Goal: Find specific page/section: Find specific page/section

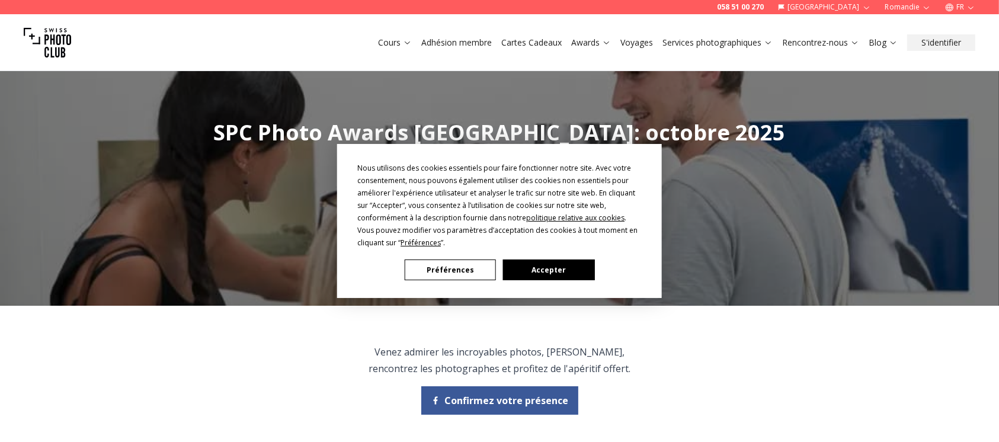
click at [535, 266] on button "Accepter" at bounding box center [548, 270] width 91 height 21
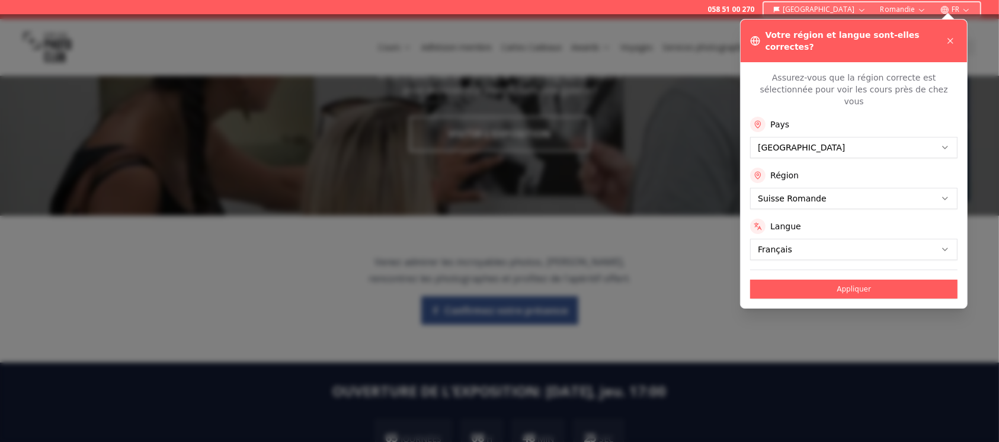
scroll to position [91, 0]
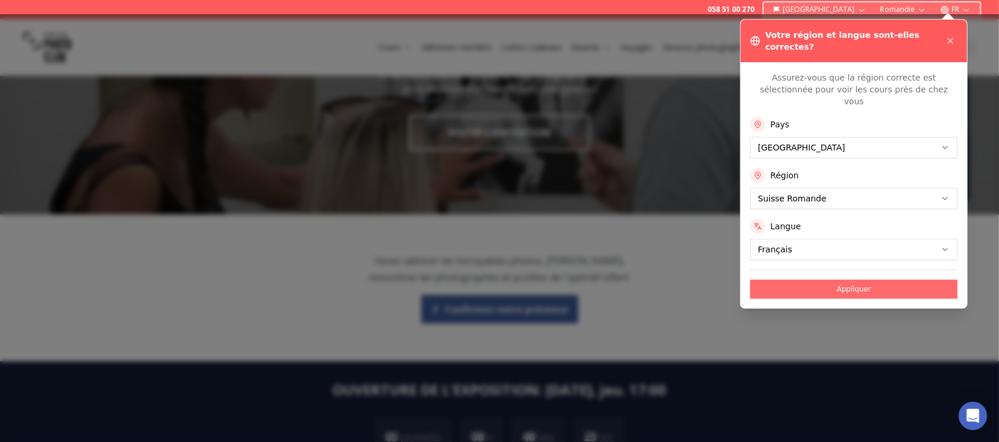
click at [847, 280] on button "Appliquer" at bounding box center [853, 289] width 207 height 19
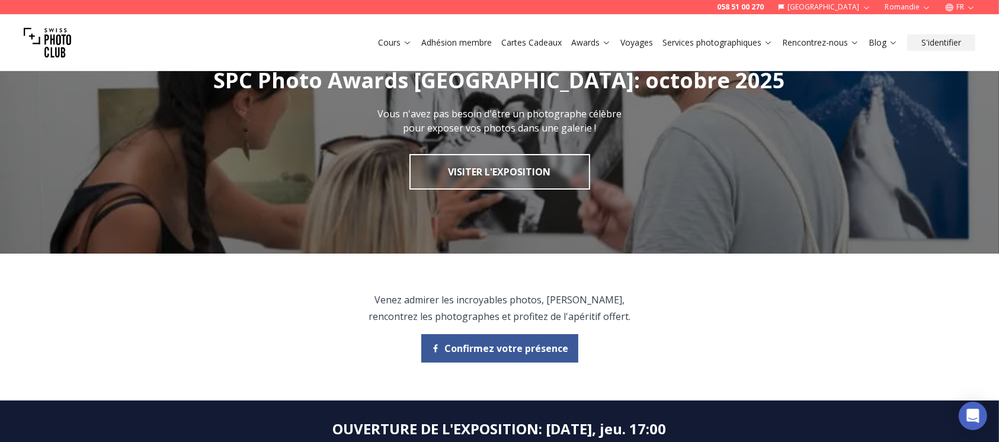
scroll to position [0, 0]
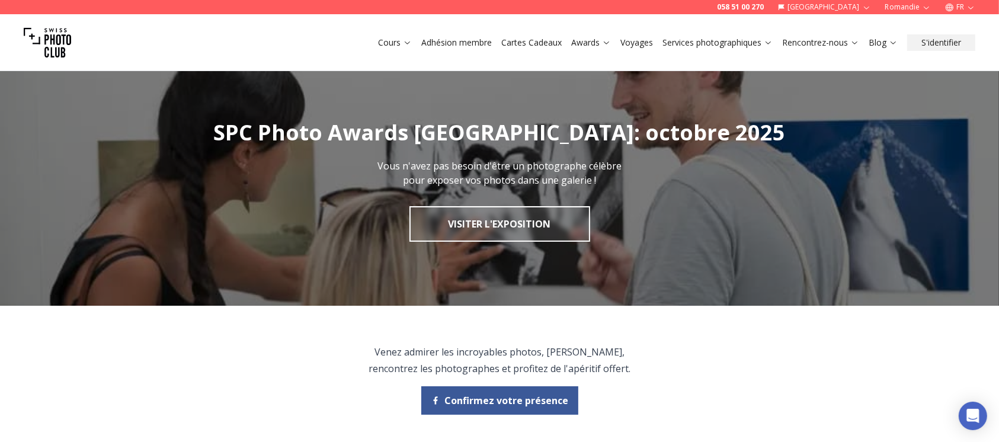
click at [60, 41] on img at bounding box center [47, 42] width 47 height 47
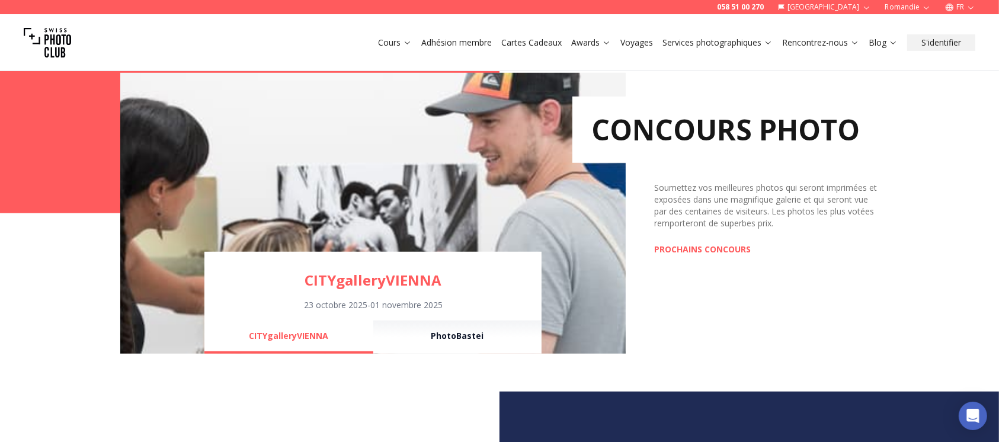
scroll to position [874, 0]
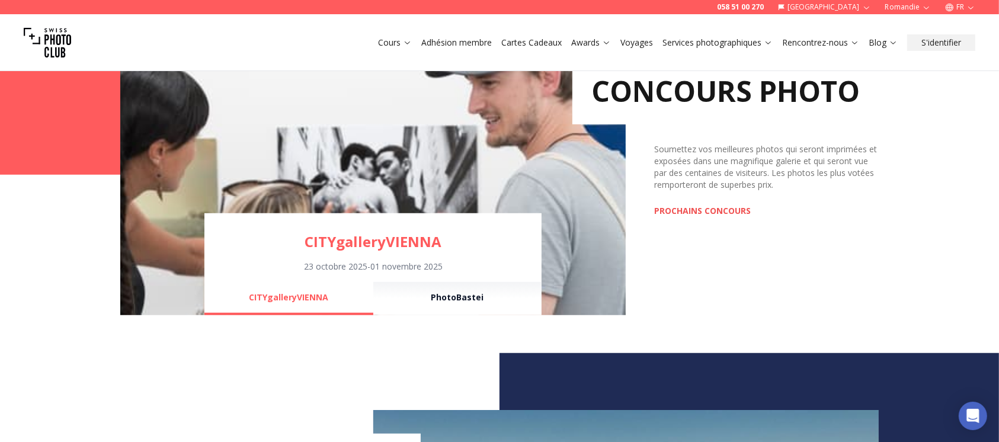
click at [708, 211] on link "PROCHAINS CONCOURS" at bounding box center [702, 211] width 97 height 12
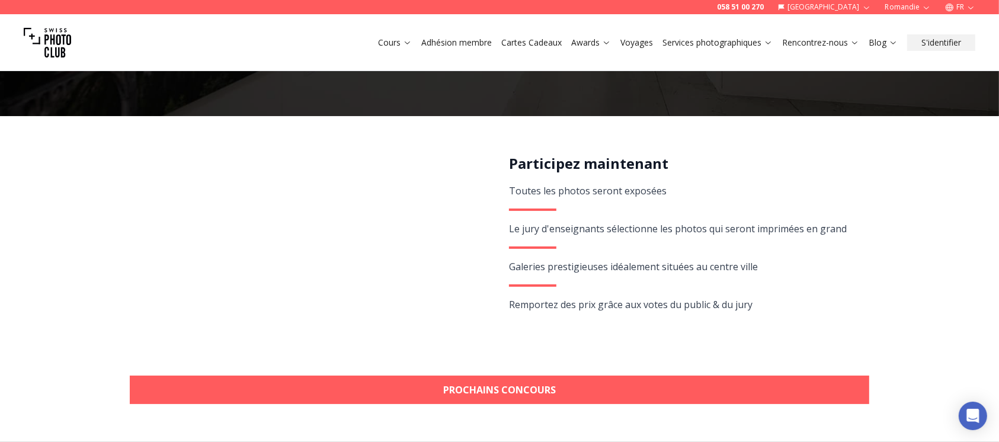
scroll to position [235, 0]
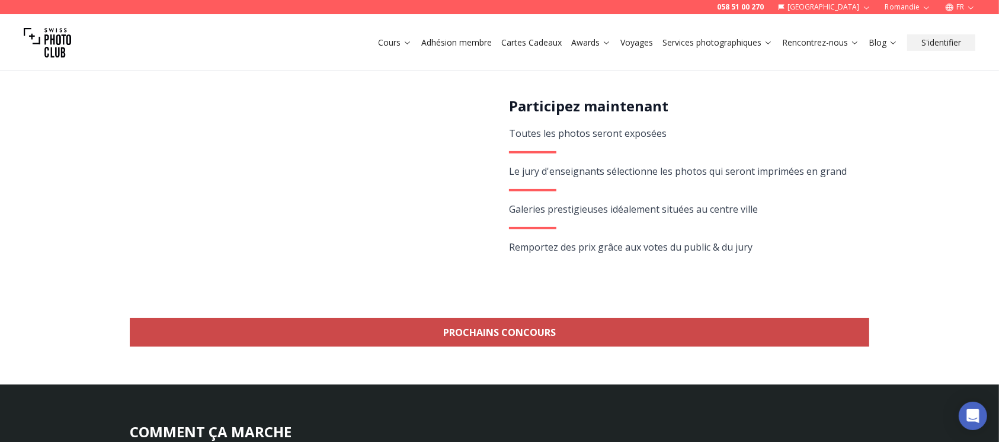
click at [686, 332] on link "Prochains concours" at bounding box center [500, 332] width 740 height 28
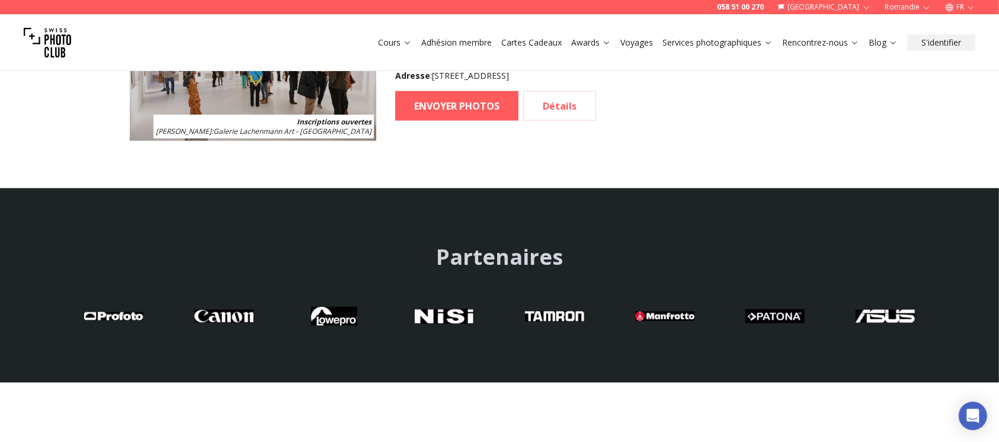
scroll to position [1954, 0]
